Goal: Transaction & Acquisition: Register for event/course

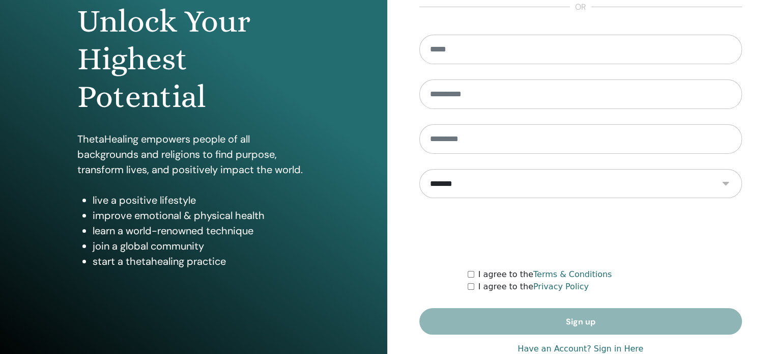
scroll to position [134, 0]
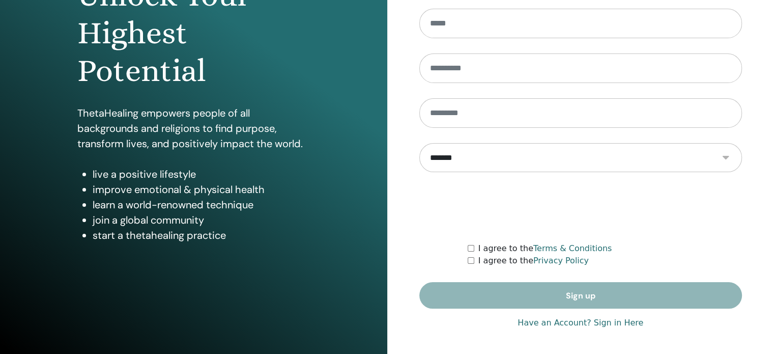
click at [613, 323] on link "Have an Account? Sign in Here" at bounding box center [581, 323] width 126 height 12
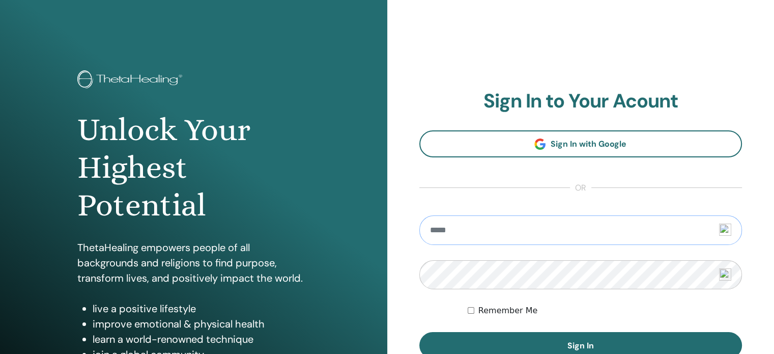
click at [438, 230] on input "email" at bounding box center [580, 230] width 323 height 30
type input "**********"
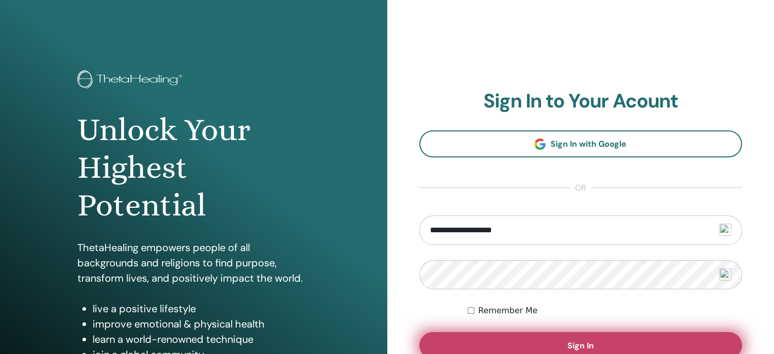
click at [491, 341] on button "Sign In" at bounding box center [580, 345] width 323 height 26
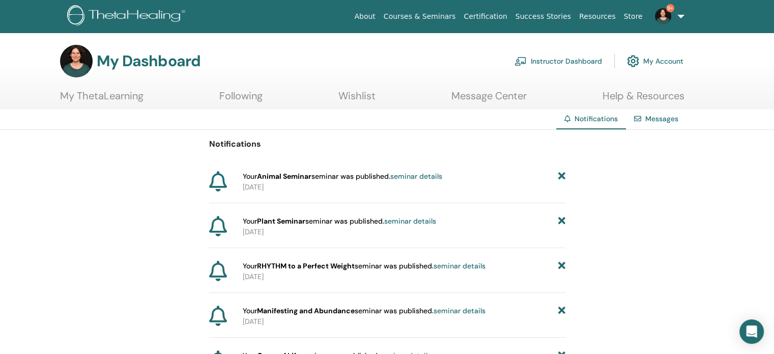
click at [566, 59] on link "Instructor Dashboard" at bounding box center [559, 61] width 88 height 22
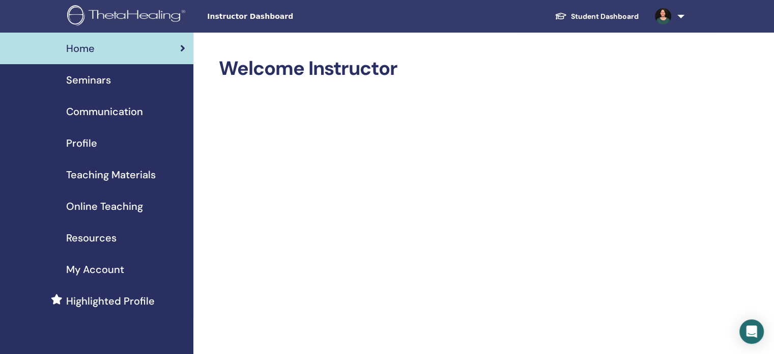
click at [94, 78] on span "Seminars" at bounding box center [88, 79] width 45 height 15
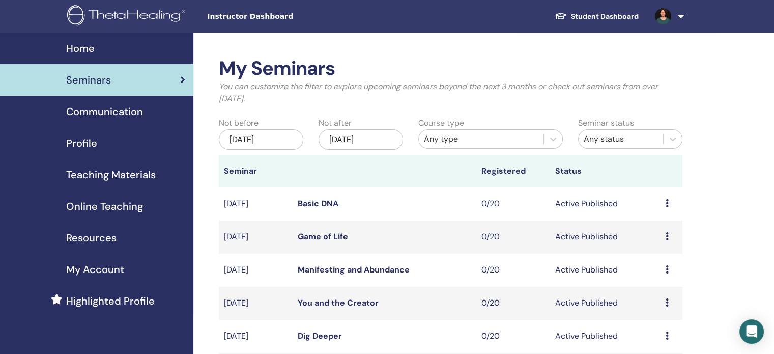
click at [109, 108] on span "Communication" at bounding box center [104, 111] width 77 height 15
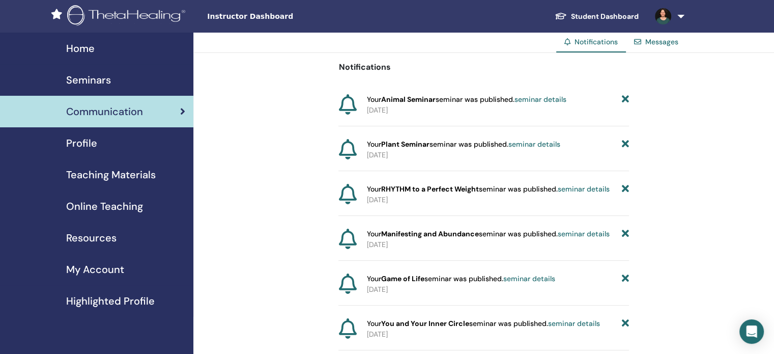
click at [599, 16] on link "Student Dashboard" at bounding box center [597, 16] width 100 height 19
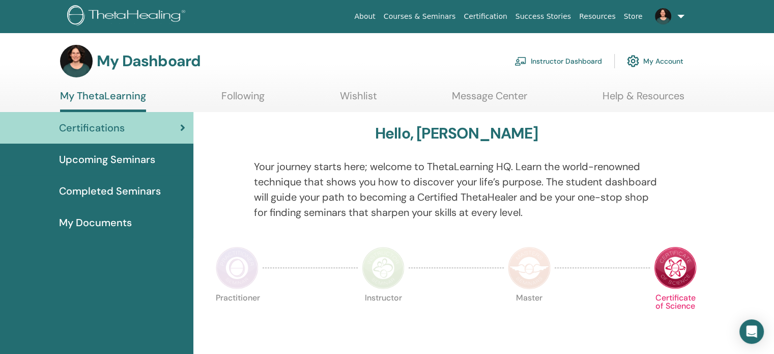
click at [131, 157] on span "Upcoming Seminars" at bounding box center [107, 159] width 96 height 15
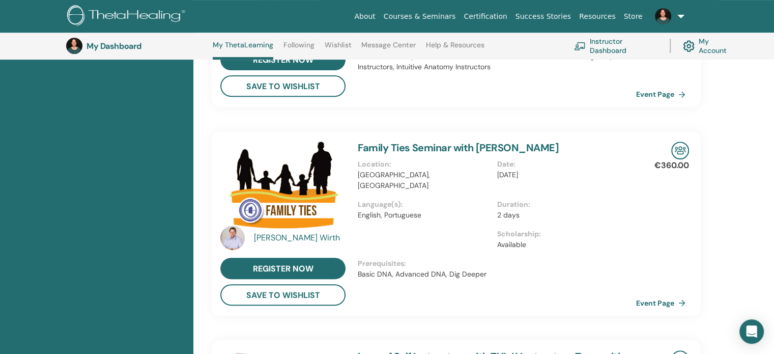
scroll to position [398, 0]
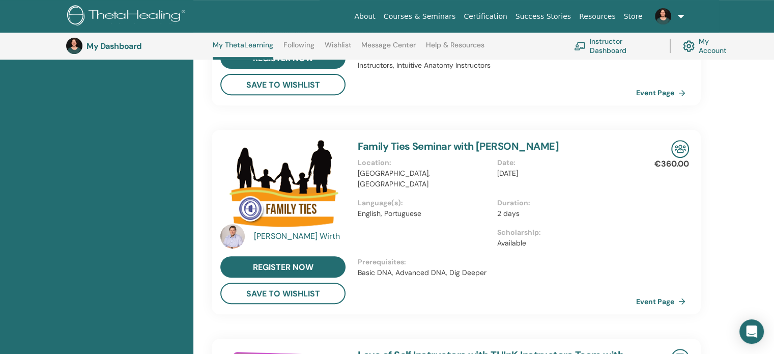
click at [397, 145] on link "Family Ties Seminar with [PERSON_NAME]" at bounding box center [458, 145] width 201 height 13
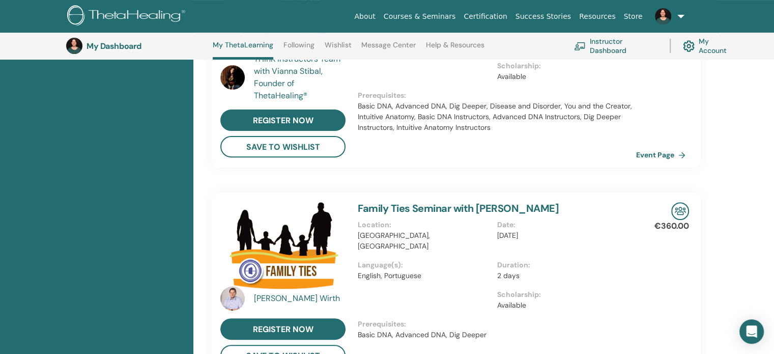
scroll to position [348, 0]
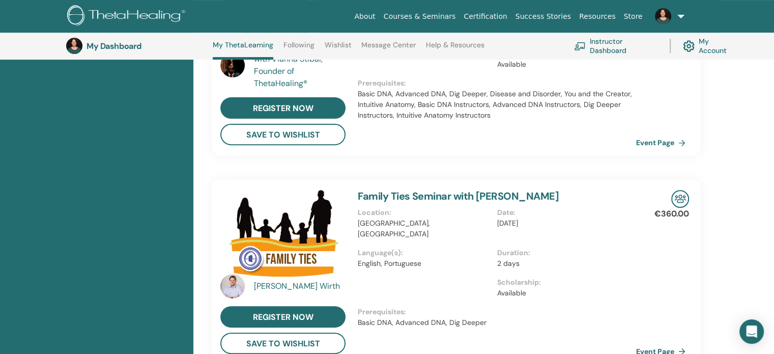
click at [293, 230] on img at bounding box center [282, 233] width 125 height 87
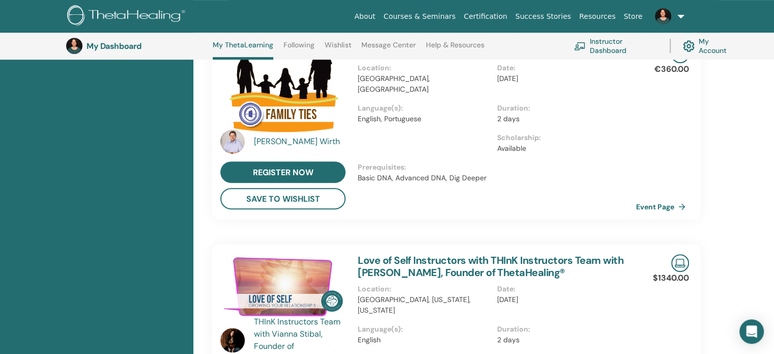
scroll to position [497, 0]
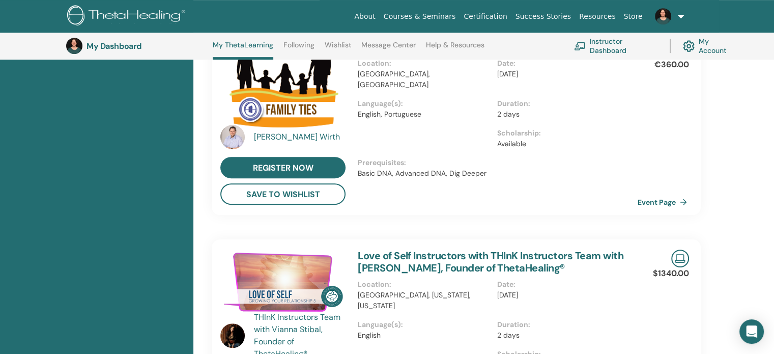
click at [657, 199] on link "Event Page" at bounding box center [664, 201] width 53 height 15
